Goal: Information Seeking & Learning: Learn about a topic

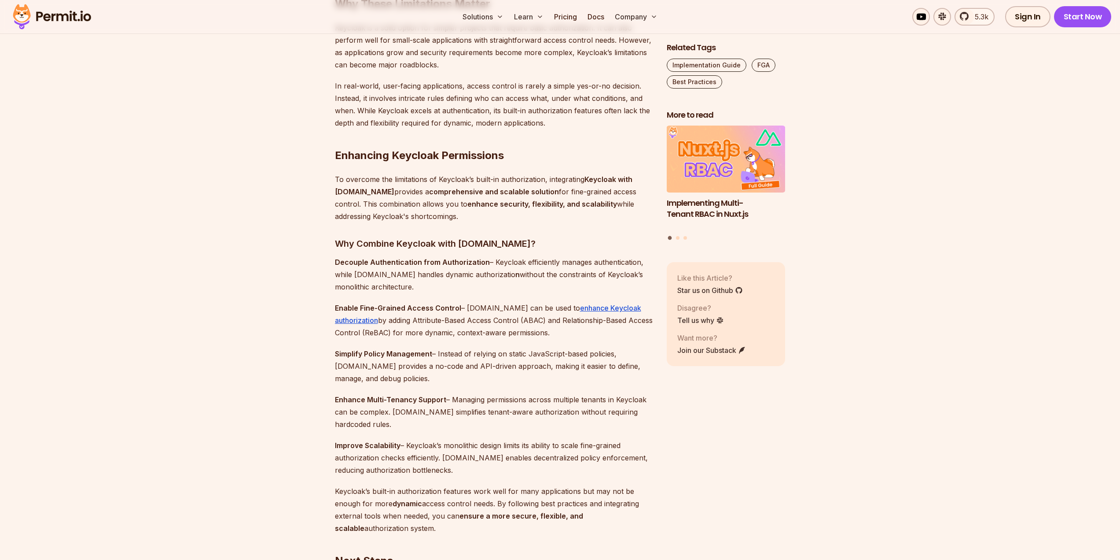
scroll to position [2262, 0]
click at [576, 306] on link "enhance Keycloak authorization" at bounding box center [488, 313] width 306 height 21
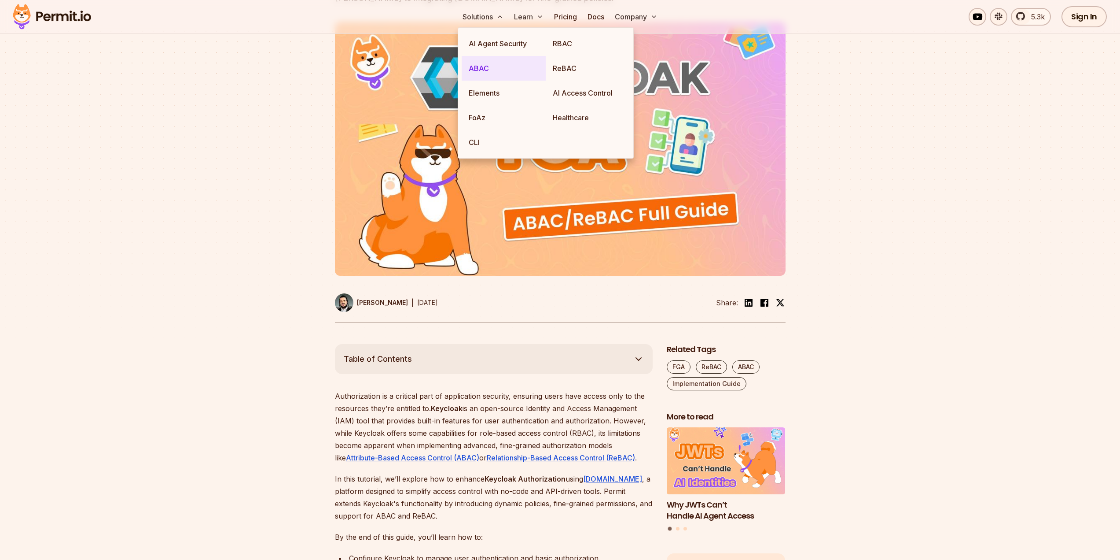
scroll to position [176, 0]
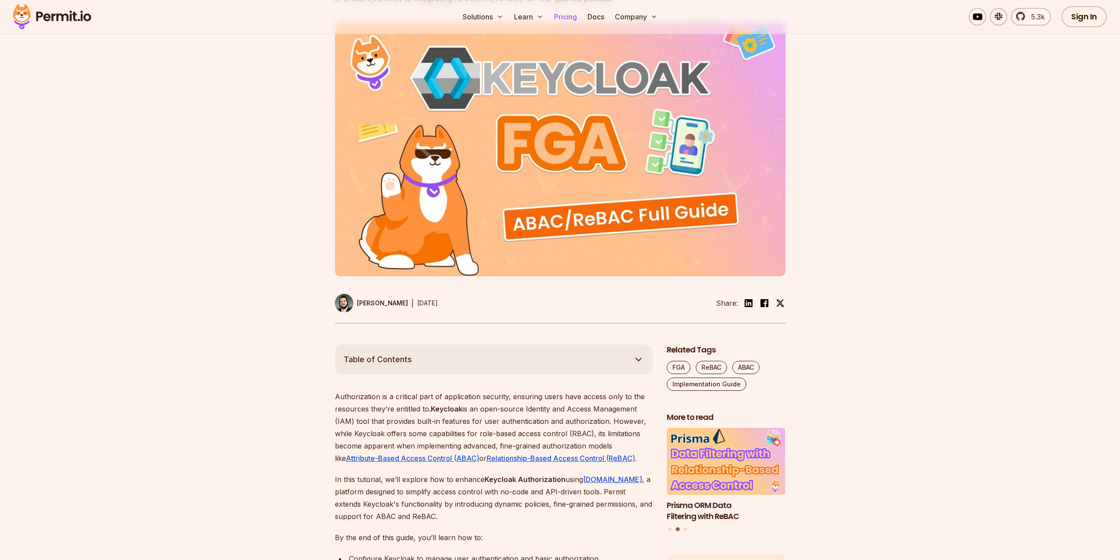
click at [563, 15] on link "Pricing" at bounding box center [566, 17] width 30 height 18
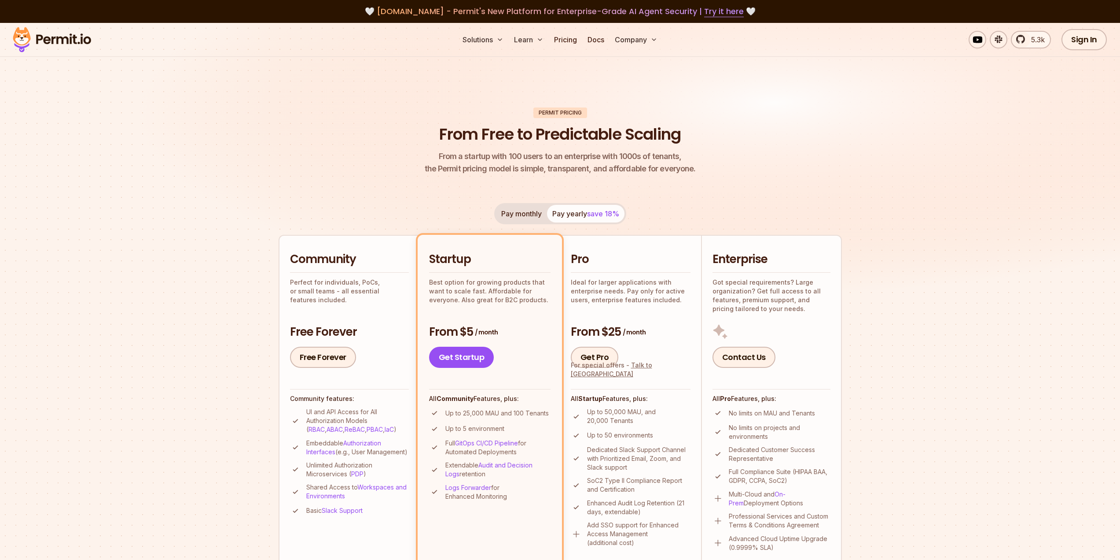
click at [355, 282] on p "Perfect for individuals, PoCs, or small teams - all essential features included." at bounding box center [349, 291] width 119 height 26
drag, startPoint x: 355, startPoint y: 282, endPoint x: 389, endPoint y: 281, distance: 33.9
click at [389, 281] on p "Perfect for individuals, PoCs, or small teams - all essential features included." at bounding box center [349, 291] width 119 height 26
click at [403, 287] on p "Perfect for individuals, PoCs, or small teams - all essential features included." at bounding box center [349, 291] width 119 height 26
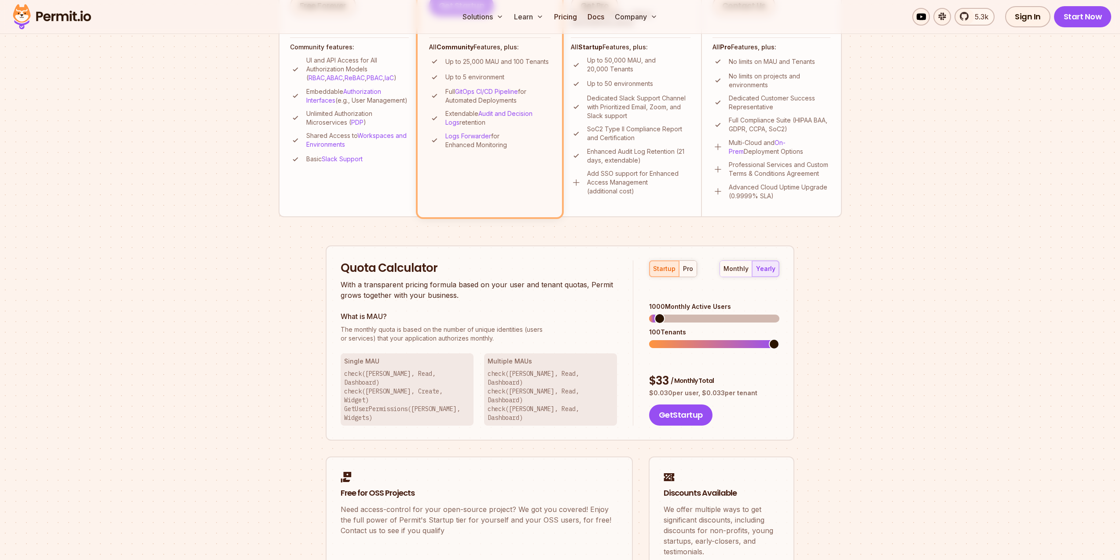
scroll to position [352, 0]
click at [679, 314] on span at bounding box center [714, 318] width 130 height 8
click at [696, 314] on span at bounding box center [714, 318] width 130 height 8
click at [714, 314] on span at bounding box center [714, 318] width 130 height 8
click at [733, 314] on span at bounding box center [714, 318] width 130 height 8
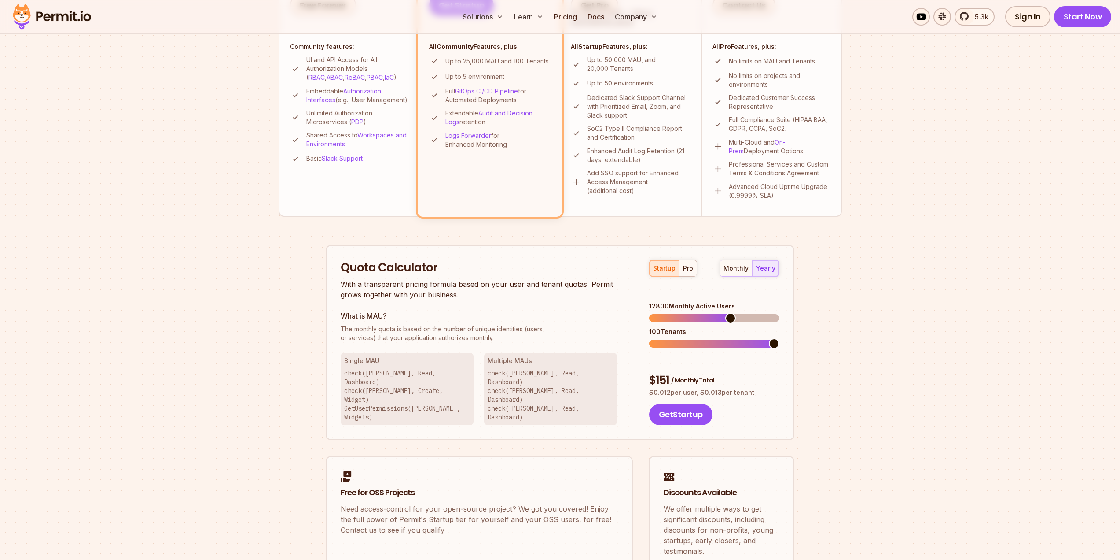
click at [758, 314] on span at bounding box center [714, 318] width 130 height 8
click at [758, 313] on span at bounding box center [753, 318] width 11 height 11
click at [770, 314] on span at bounding box center [714, 318] width 130 height 8
click at [780, 313] on span at bounding box center [774, 318] width 11 height 11
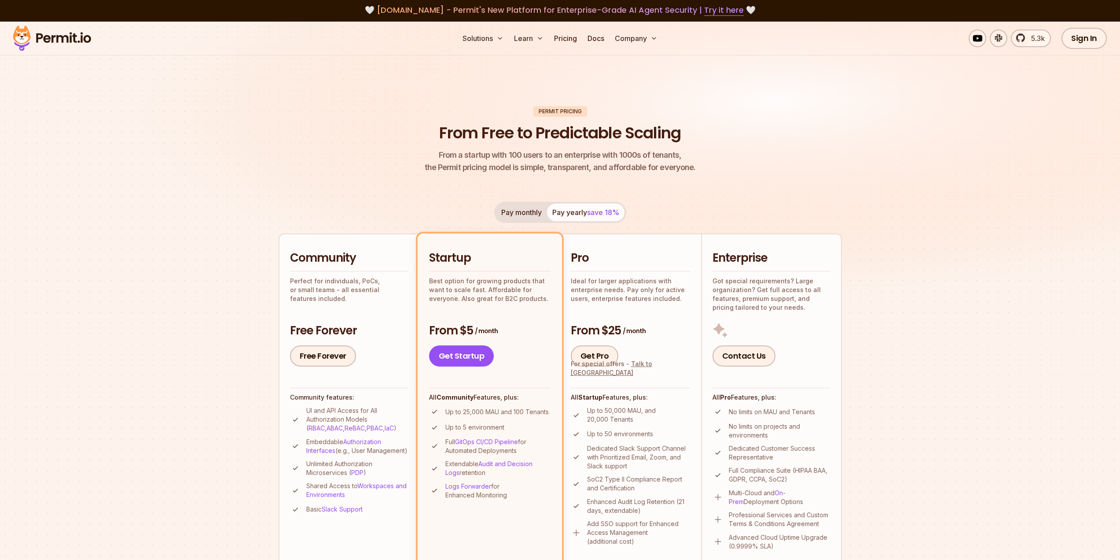
scroll to position [0, 0]
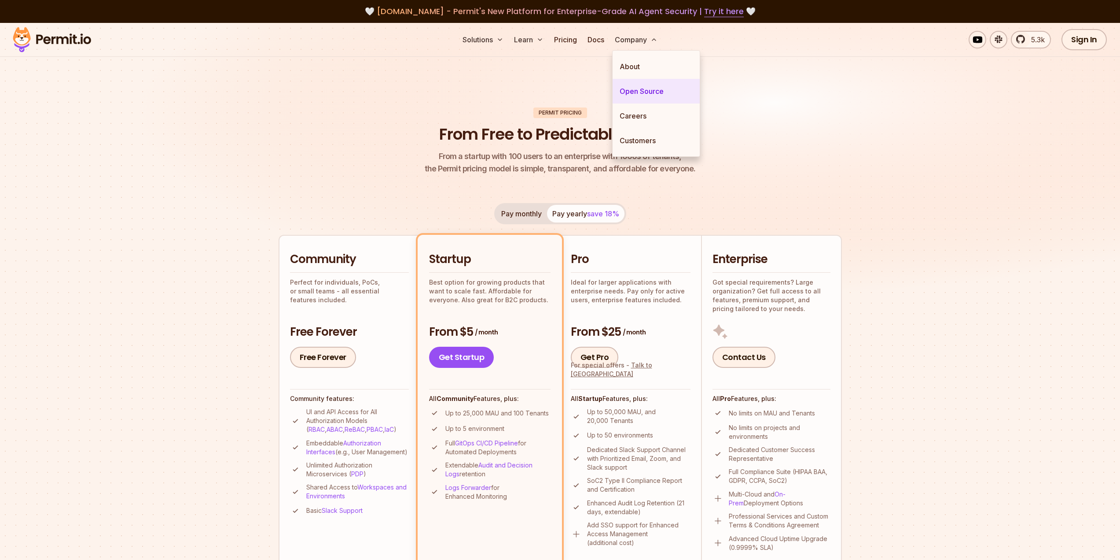
click at [638, 87] on link "Open Source" at bounding box center [656, 91] width 87 height 25
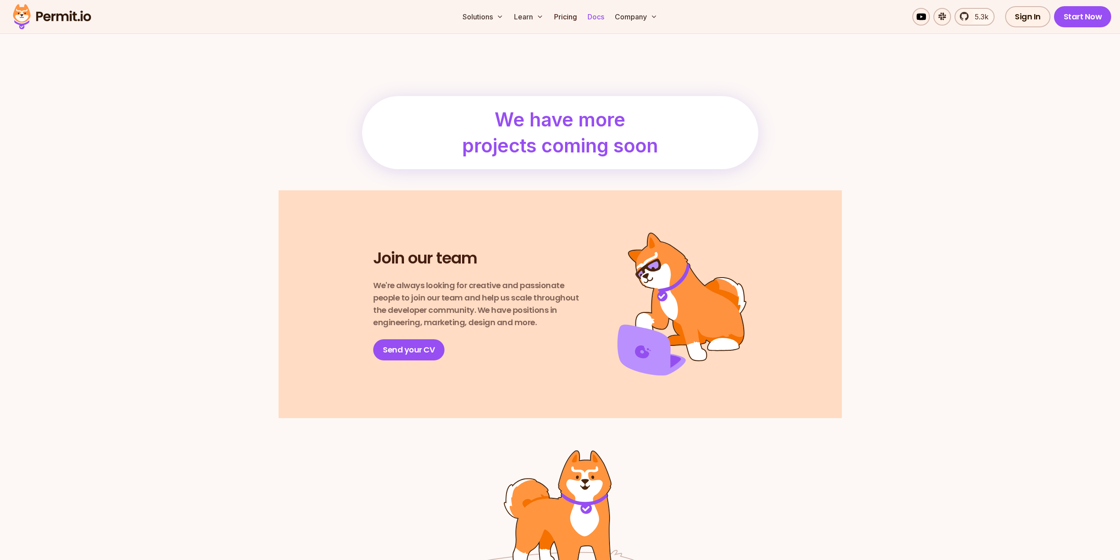
scroll to position [1005, 0]
click at [597, 20] on link "Docs" at bounding box center [596, 17] width 24 height 18
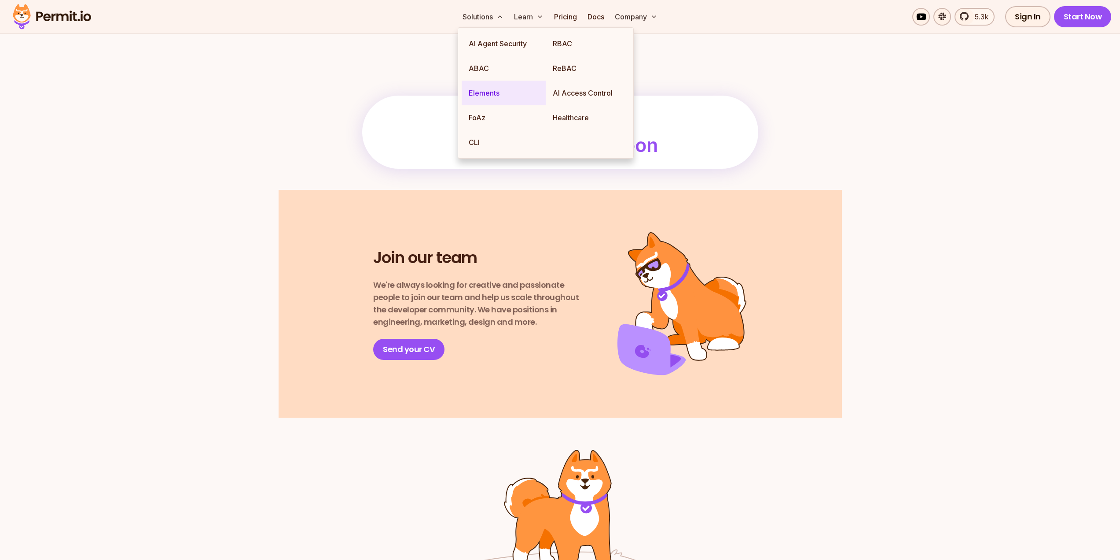
click at [482, 89] on link "Elements" at bounding box center [504, 93] width 84 height 25
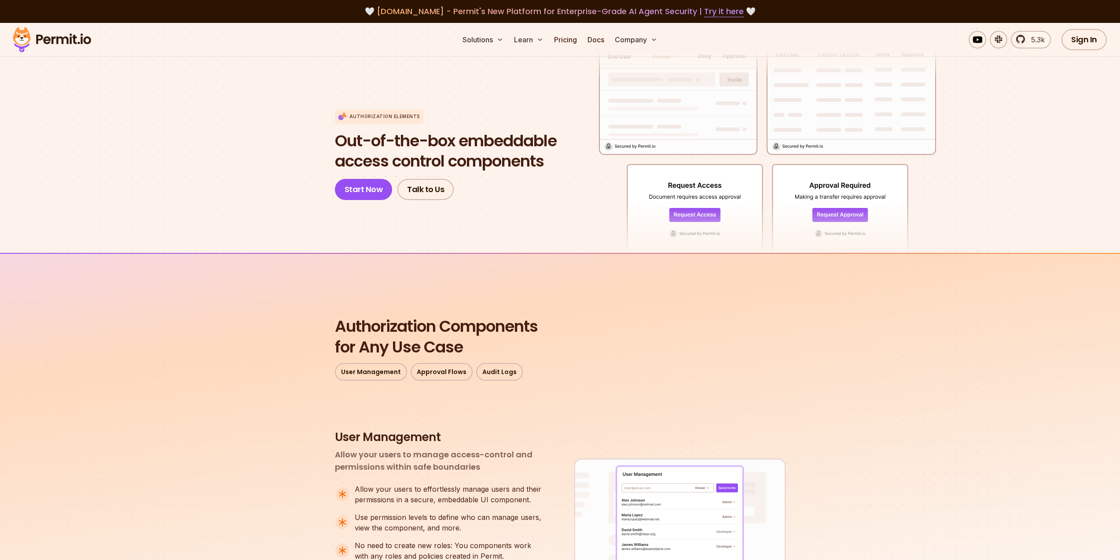
click at [482, 146] on span "Out-of-the-box embeddable" at bounding box center [446, 141] width 222 height 21
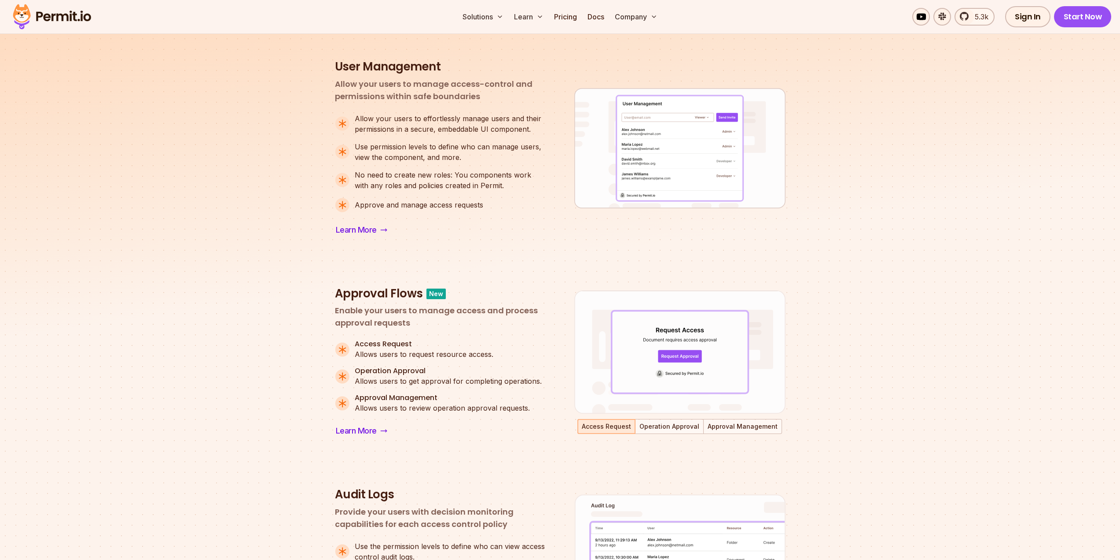
scroll to position [371, 0]
